Goal: Transaction & Acquisition: Purchase product/service

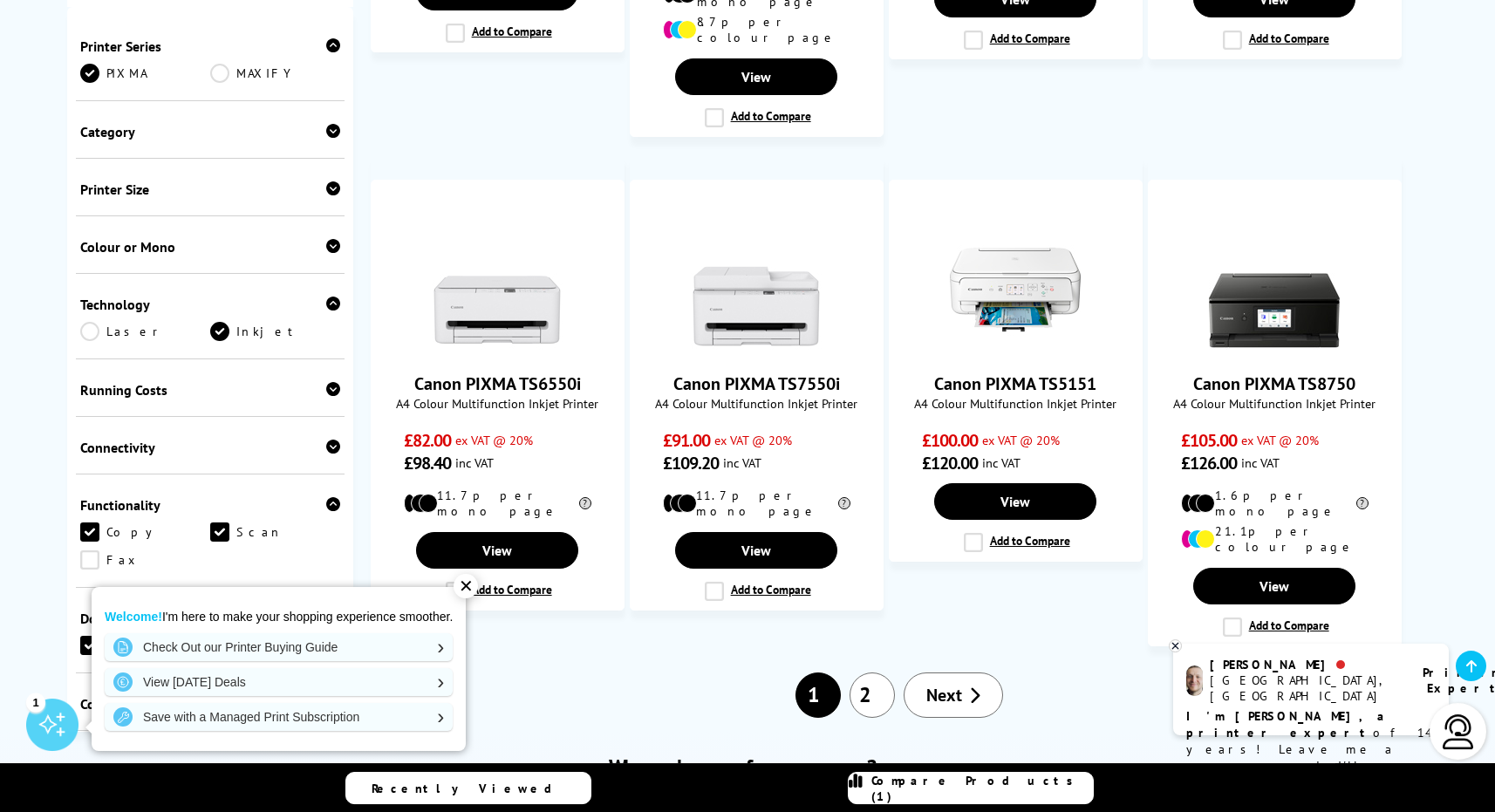
scroll to position [1512, 0]
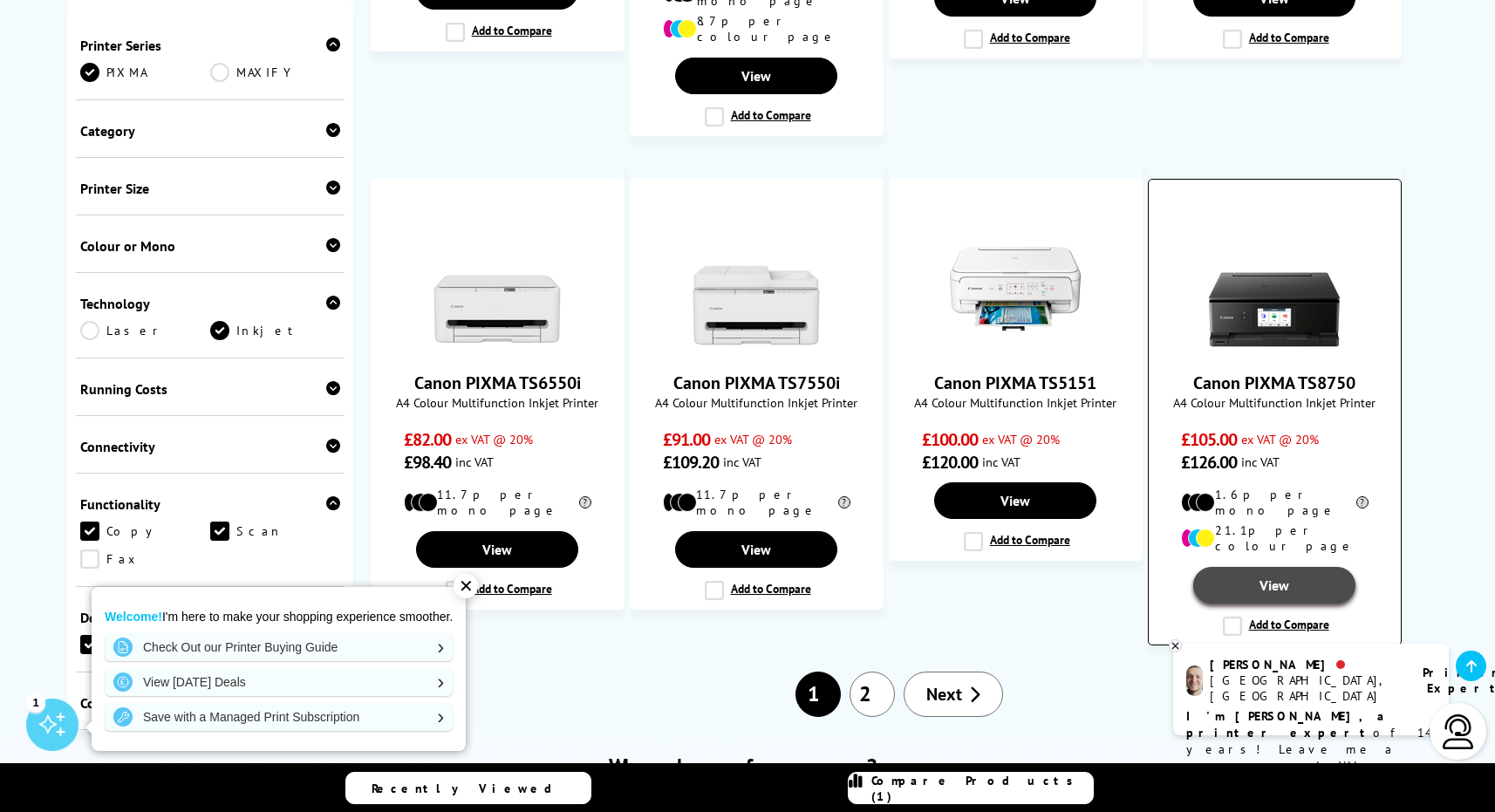
click at [1273, 567] on link "View" at bounding box center [1274, 586] width 163 height 37
